Goal: Task Accomplishment & Management: Manage account settings

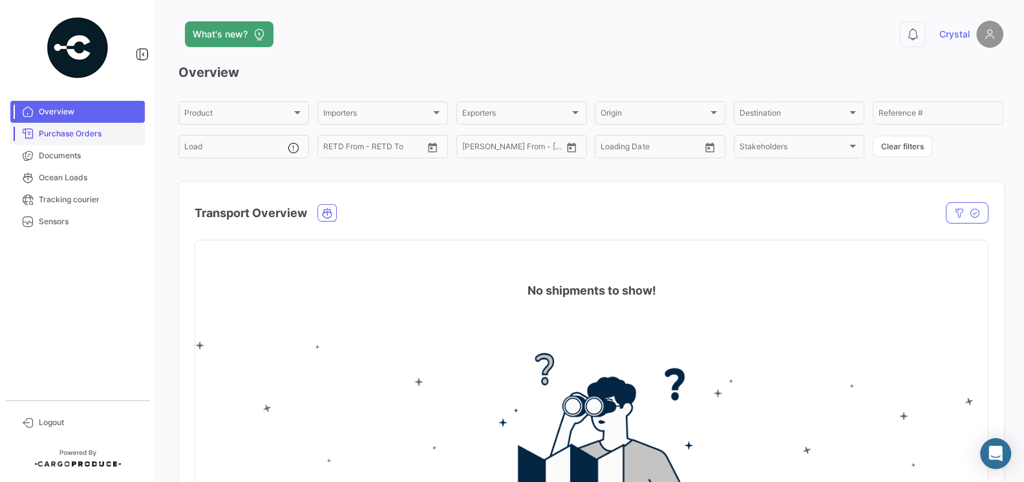
click at [76, 136] on span "Purchase Orders" at bounding box center [89, 134] width 101 height 12
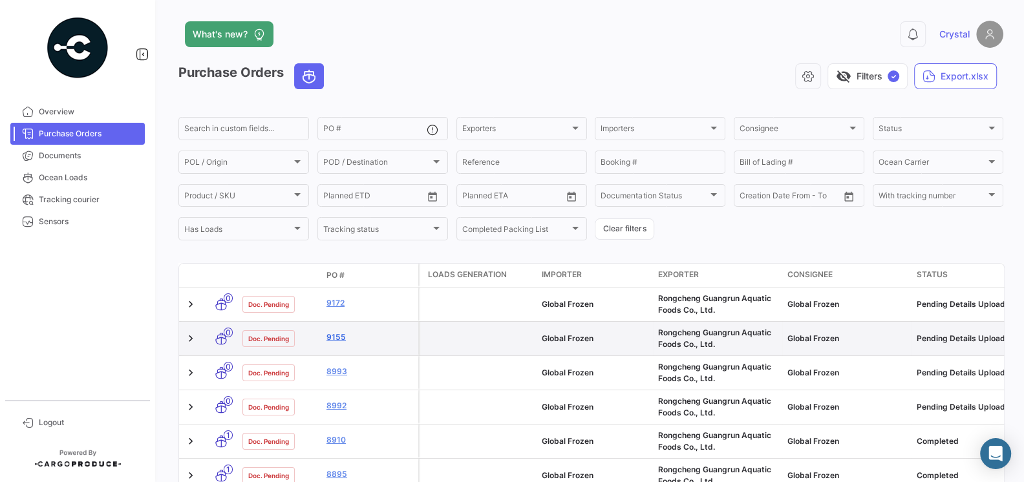
click at [336, 336] on link "9155" at bounding box center [370, 338] width 87 height 12
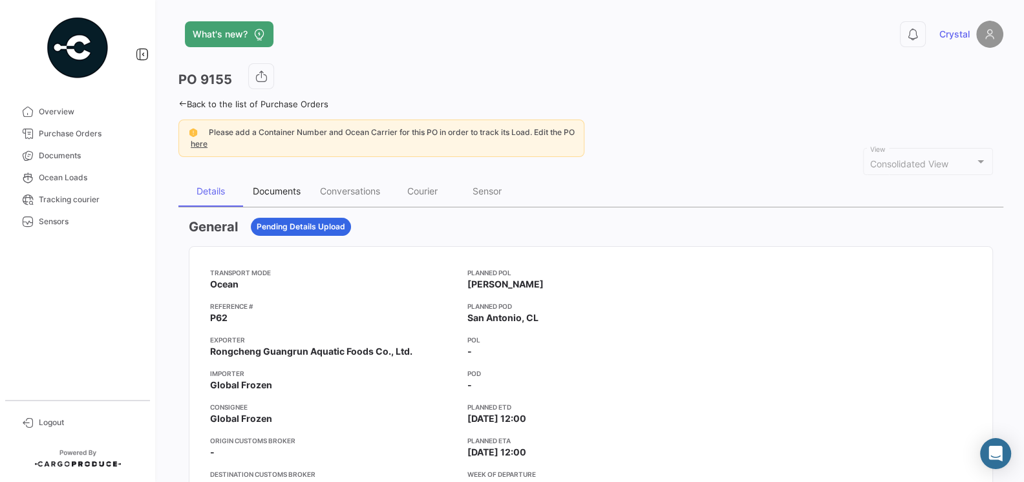
click at [290, 188] on div "Documents" at bounding box center [277, 191] width 48 height 11
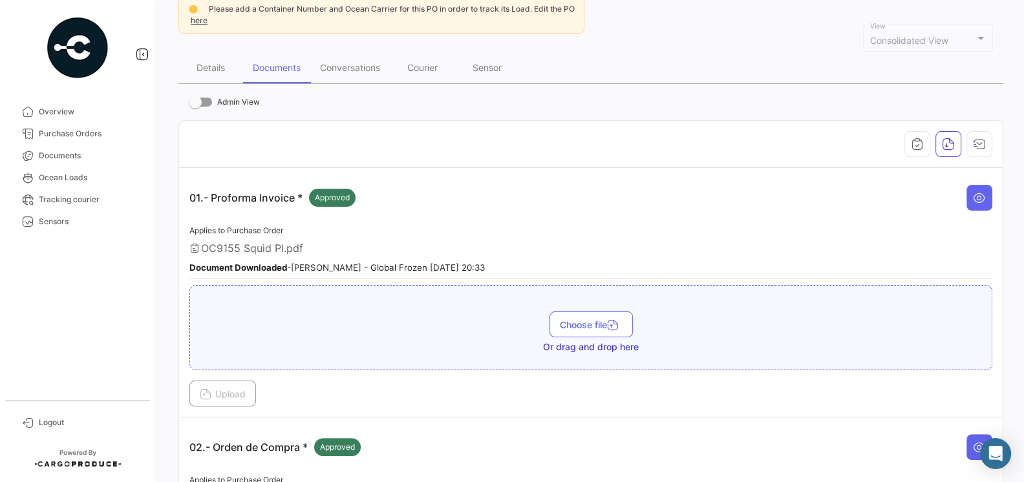
scroll to position [103, 0]
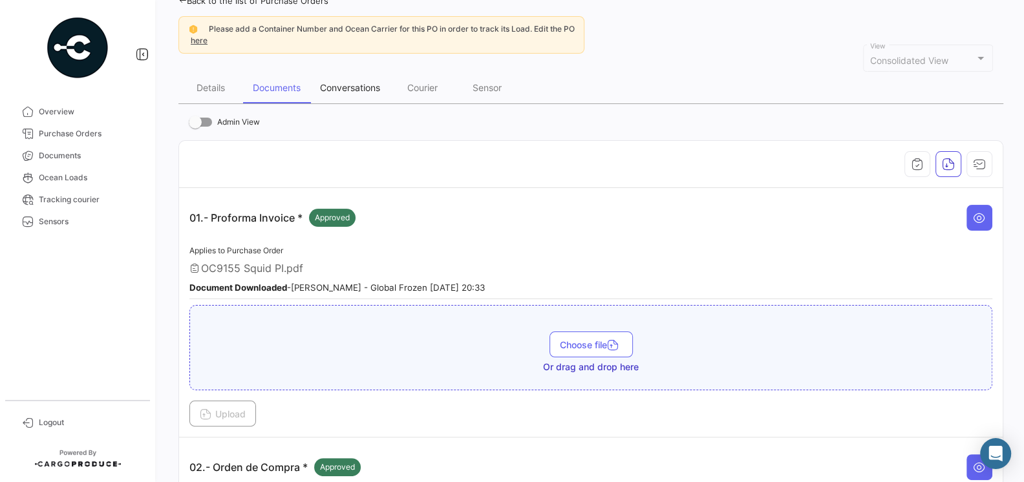
click at [360, 83] on div "Conversations" at bounding box center [350, 87] width 60 height 11
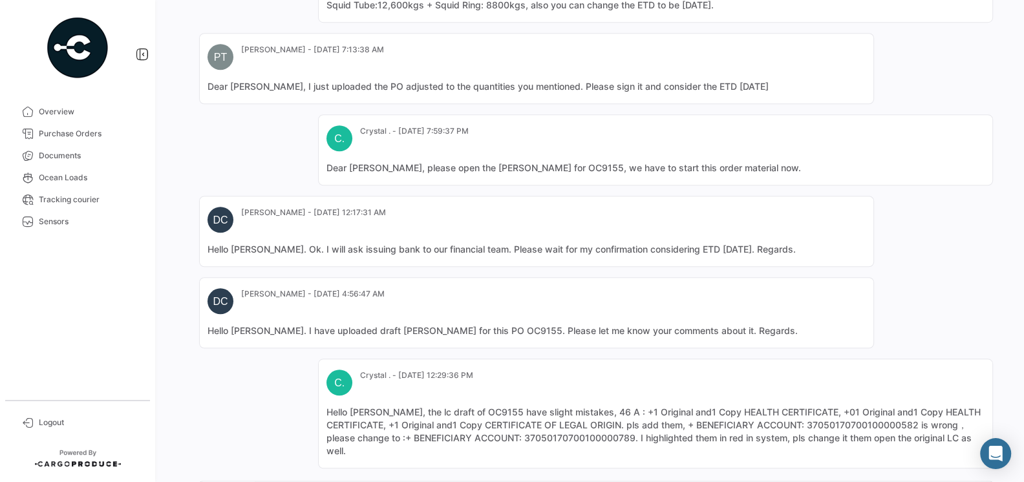
scroll to position [980, 0]
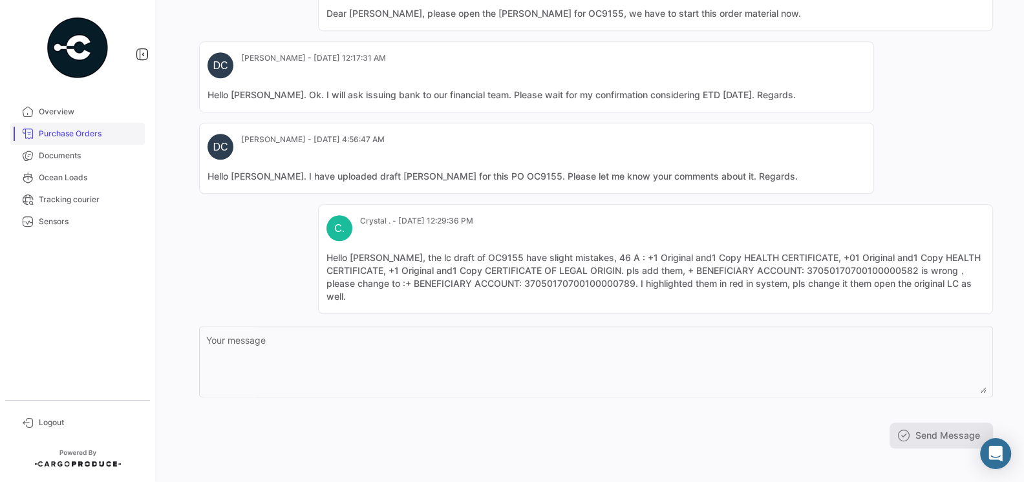
click at [98, 139] on span "Purchase Orders" at bounding box center [89, 134] width 101 height 12
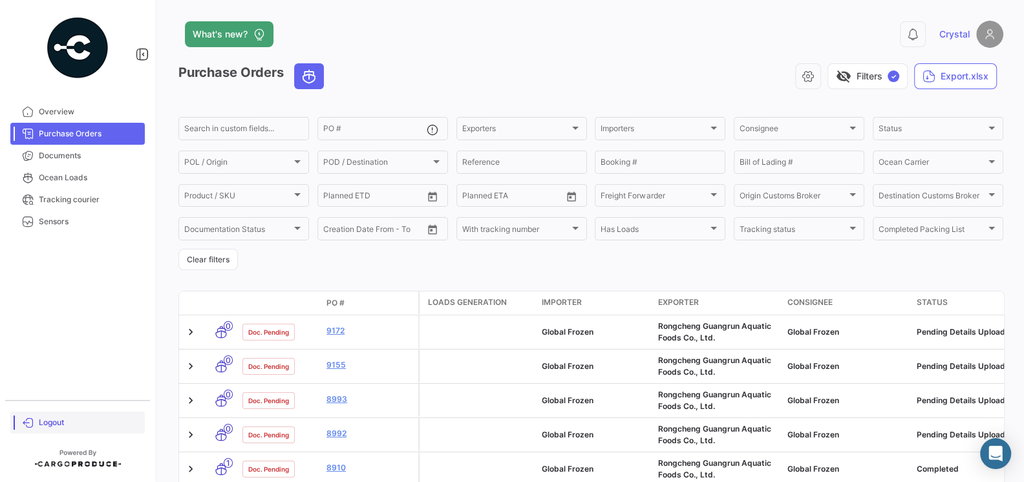
click at [50, 419] on span "Logout" at bounding box center [89, 423] width 101 height 12
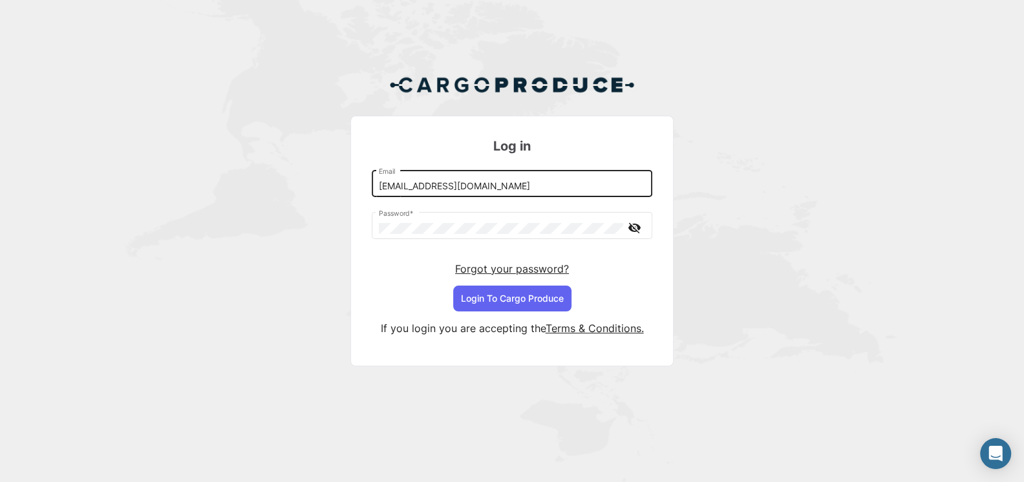
click at [517, 182] on input "[EMAIL_ADDRESS][DOMAIN_NAME]" at bounding box center [512, 186] width 267 height 11
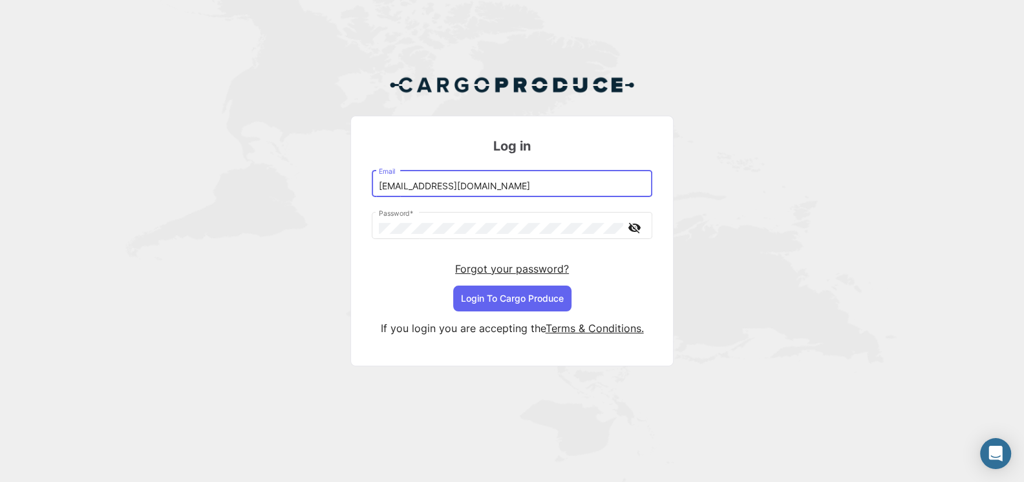
type input "[EMAIL_ADDRESS][DOMAIN_NAME]"
click at [513, 301] on button "Login To Cargo Produce" at bounding box center [512, 299] width 118 height 26
